Goal: Transaction & Acquisition: Purchase product/service

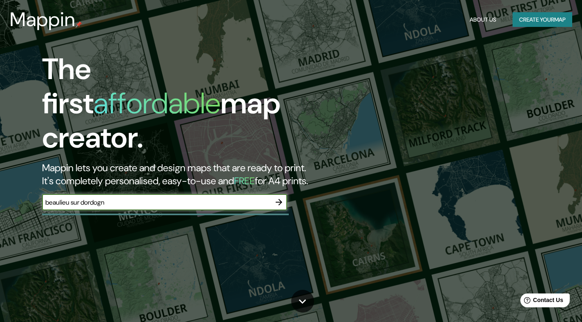
type input "beaulieu sur [GEOGRAPHIC_DATA]"
click at [280, 199] on icon "button" at bounding box center [278, 202] width 7 height 7
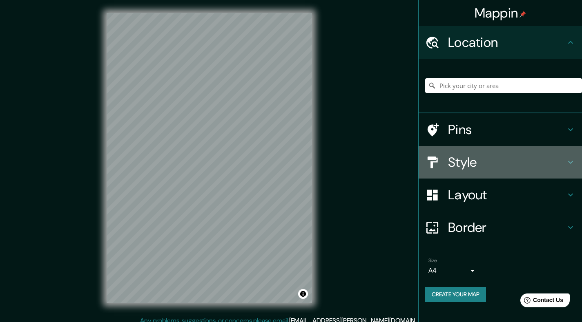
click at [466, 160] on h4 "Style" at bounding box center [507, 162] width 118 height 16
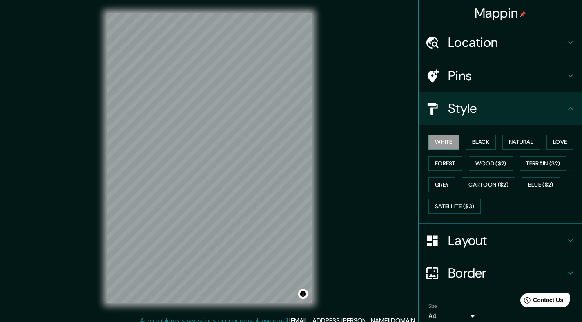
click at [465, 43] on h4 "Location" at bounding box center [507, 42] width 118 height 16
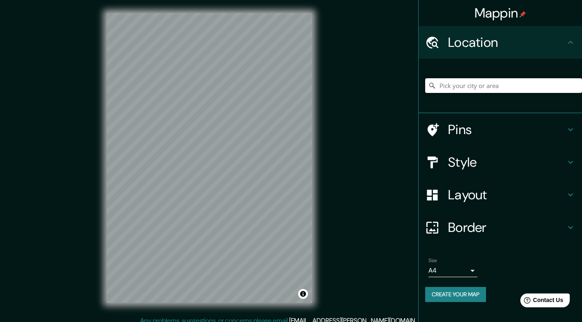
click at [464, 83] on input "Pick your city or area" at bounding box center [503, 85] width 157 height 15
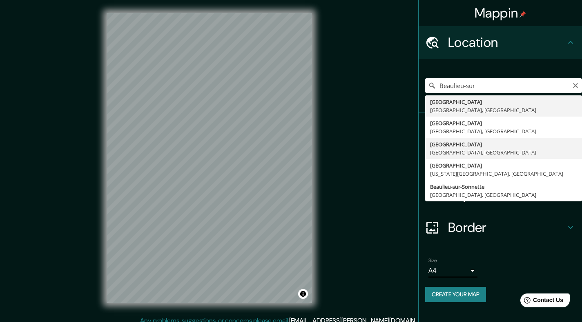
type input "[GEOGRAPHIC_DATA], [GEOGRAPHIC_DATA], [GEOGRAPHIC_DATA]"
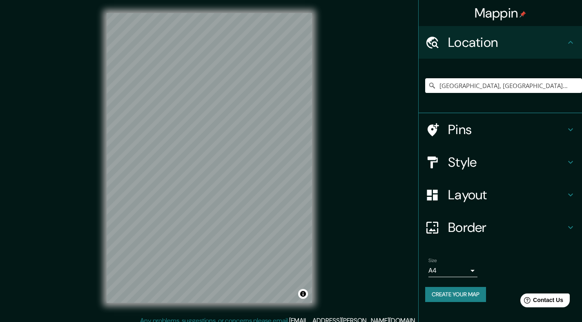
click at [471, 271] on body "[PERSON_NAME] Location [GEOGRAPHIC_DATA], [GEOGRAPHIC_DATA], [GEOGRAPHIC_DATA] …" at bounding box center [291, 161] width 582 height 322
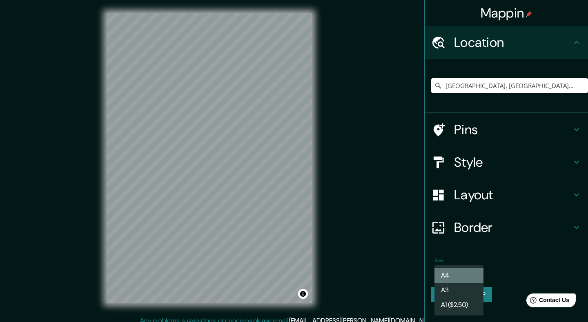
click at [471, 271] on li "A4" at bounding box center [458, 276] width 49 height 15
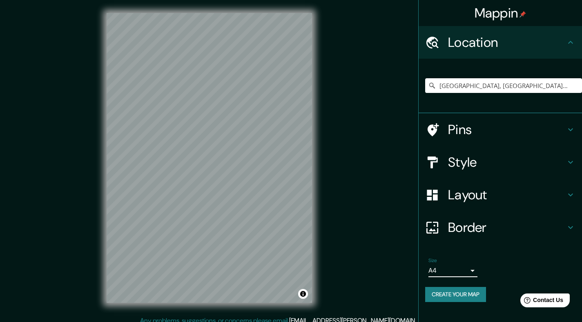
click at [470, 190] on h4 "Layout" at bounding box center [507, 195] width 118 height 16
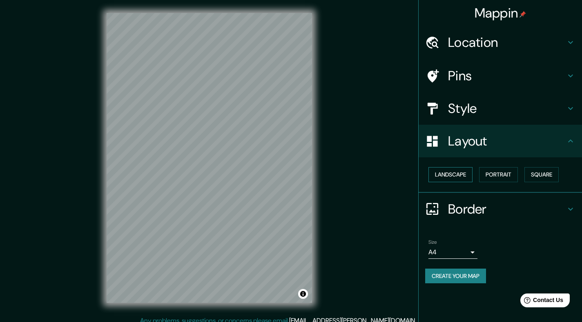
click at [453, 175] on button "Landscape" at bounding box center [450, 174] width 44 height 15
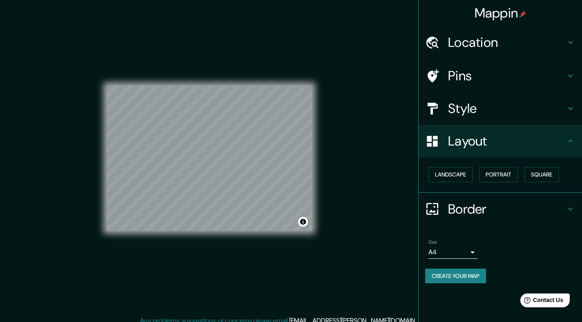
click at [455, 113] on h4 "Style" at bounding box center [507, 108] width 118 height 16
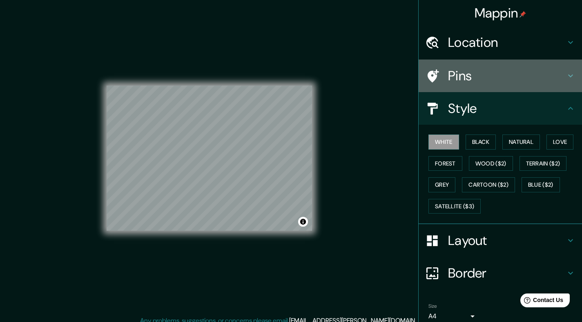
click at [463, 77] on h4 "Pins" at bounding box center [507, 76] width 118 height 16
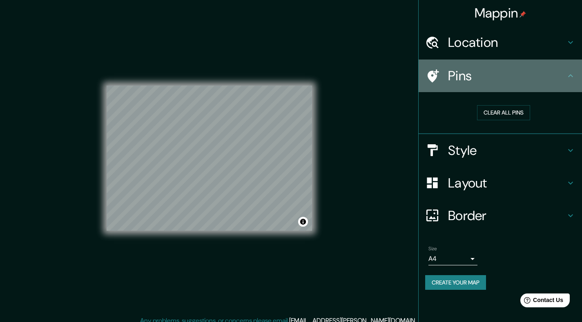
click at [447, 75] on div at bounding box center [436, 76] width 23 height 14
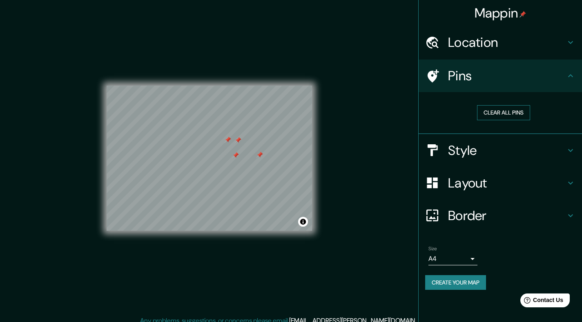
click at [496, 115] on button "Clear all pins" at bounding box center [503, 112] width 53 height 15
click at [460, 46] on h4 "Location" at bounding box center [507, 42] width 118 height 16
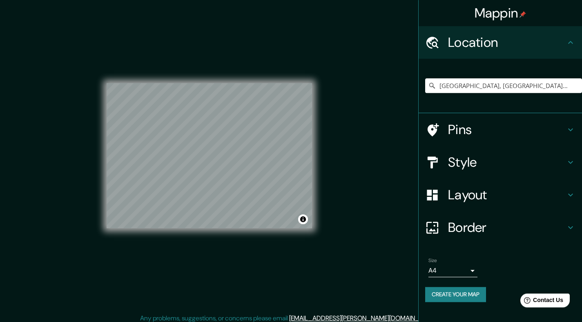
scroll to position [7, 0]
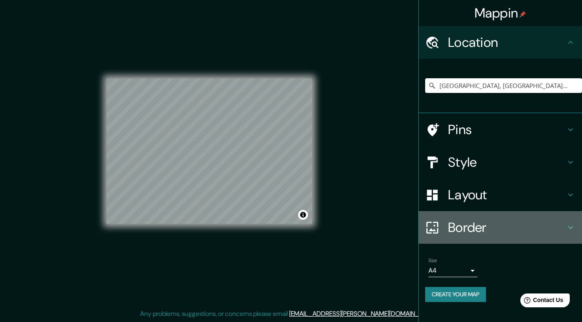
click at [444, 224] on div at bounding box center [436, 228] width 23 height 14
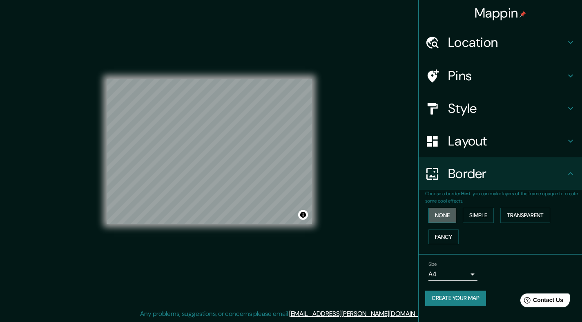
click at [440, 216] on button "None" at bounding box center [442, 215] width 28 height 15
click at [458, 139] on h4 "Layout" at bounding box center [507, 141] width 118 height 16
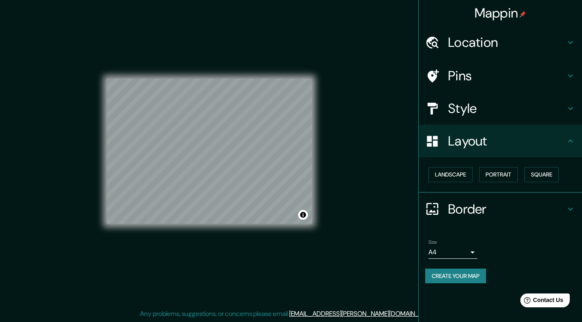
click at [459, 108] on h4 "Style" at bounding box center [507, 108] width 118 height 16
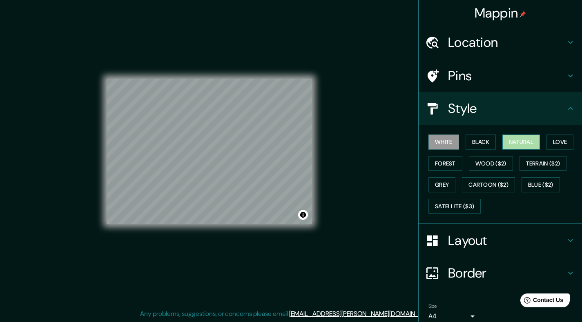
click at [517, 140] on button "Natural" at bounding box center [521, 142] width 38 height 15
click at [570, 140] on button "Love" at bounding box center [559, 142] width 27 height 15
click at [523, 143] on button "Natural" at bounding box center [521, 142] width 38 height 15
click at [447, 164] on button "Forest" at bounding box center [445, 163] width 34 height 15
click at [513, 142] on button "Natural" at bounding box center [521, 142] width 38 height 15
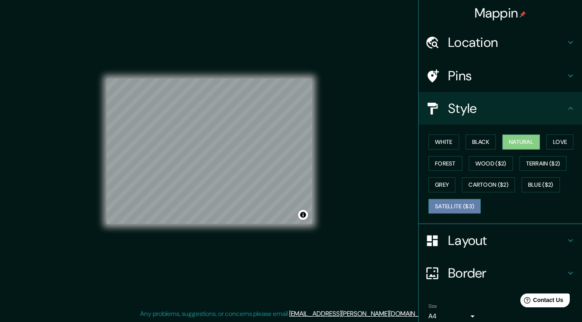
click at [451, 204] on button "Satellite ($3)" at bounding box center [454, 206] width 52 height 15
click at [509, 141] on button "Natural" at bounding box center [521, 142] width 38 height 15
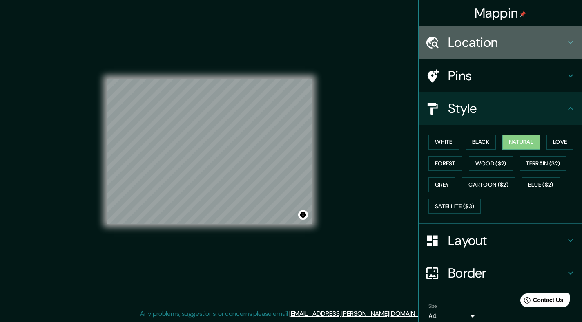
click at [452, 36] on h4 "Location" at bounding box center [507, 42] width 118 height 16
